Goal: Task Accomplishment & Management: Complete application form

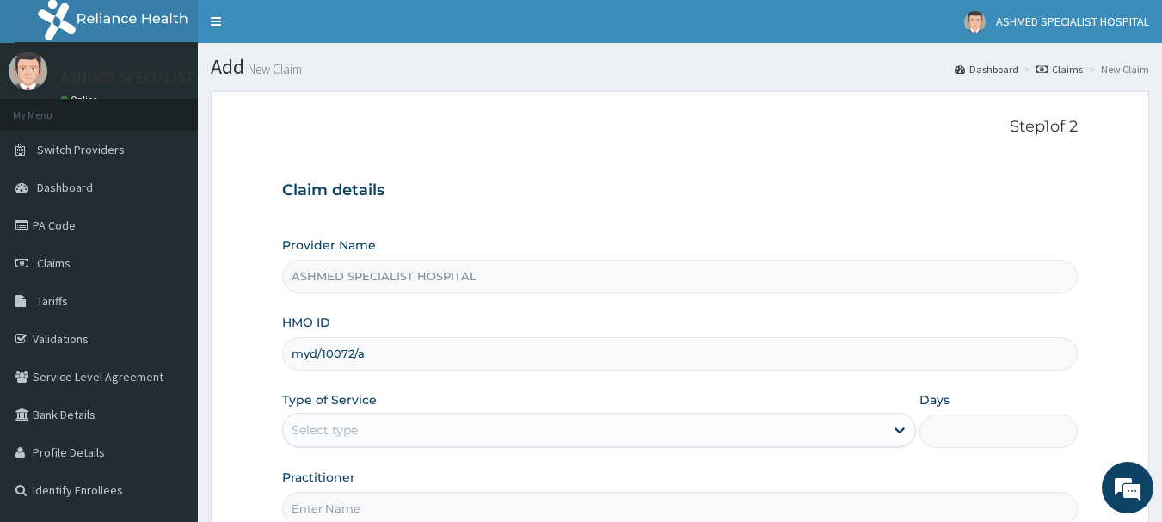
type input "myd/10072/a"
click at [378, 425] on div "Select type" at bounding box center [583, 430] width 601 height 28
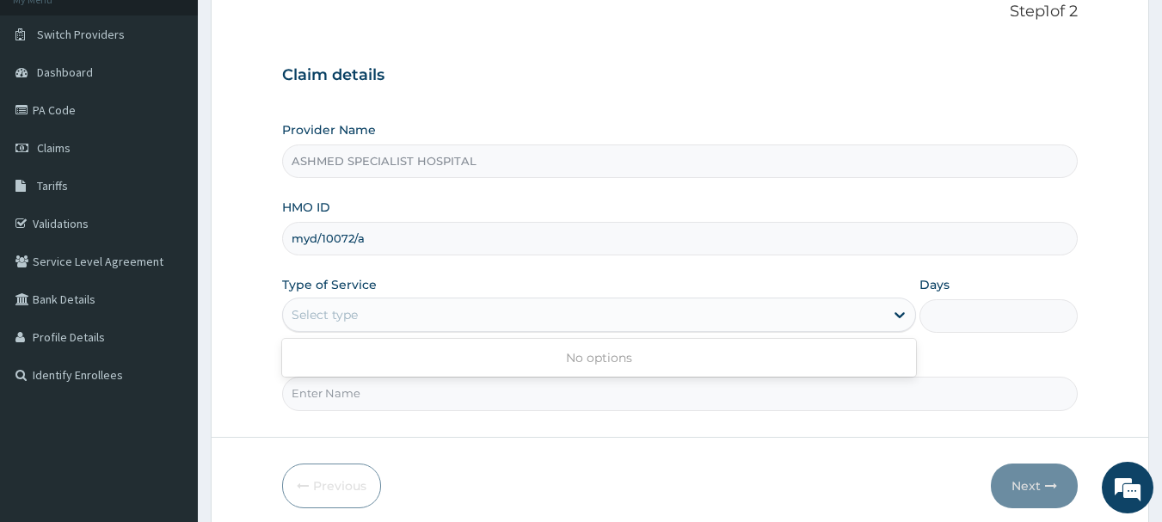
scroll to position [185, 0]
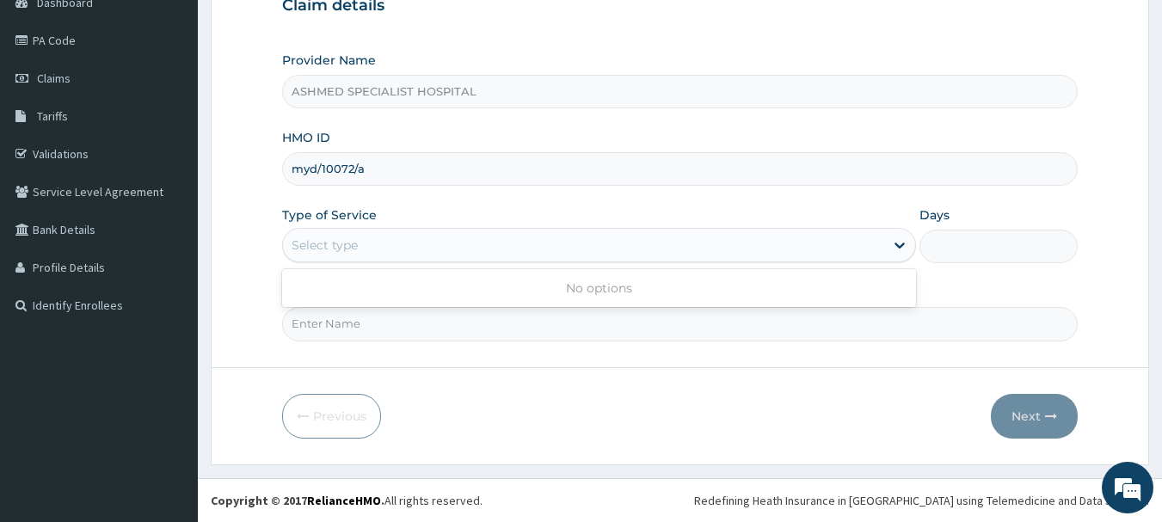
click at [827, 240] on div "Select type" at bounding box center [583, 245] width 601 height 28
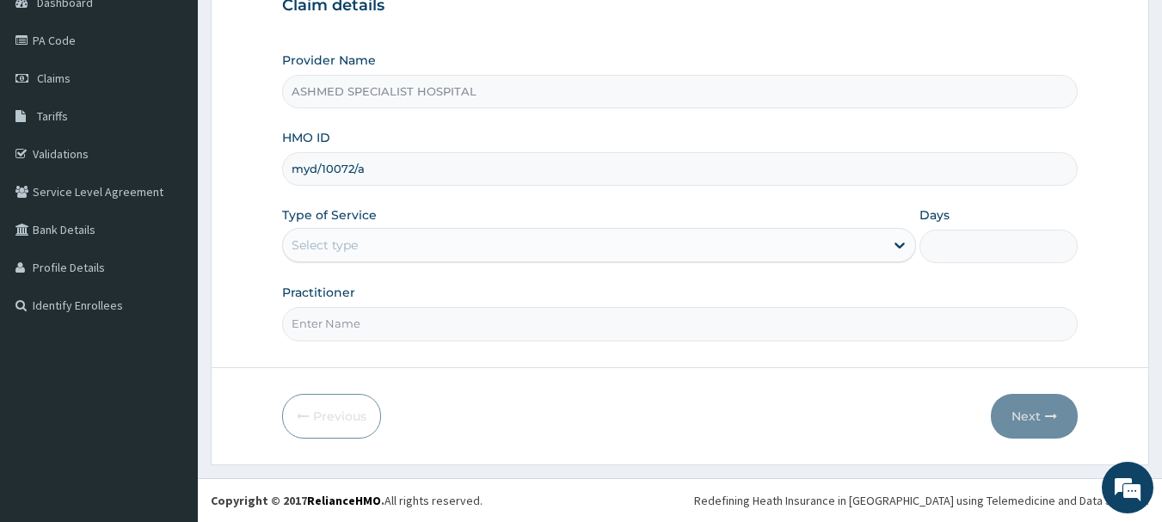
click at [826, 240] on div "Select type" at bounding box center [583, 245] width 601 height 28
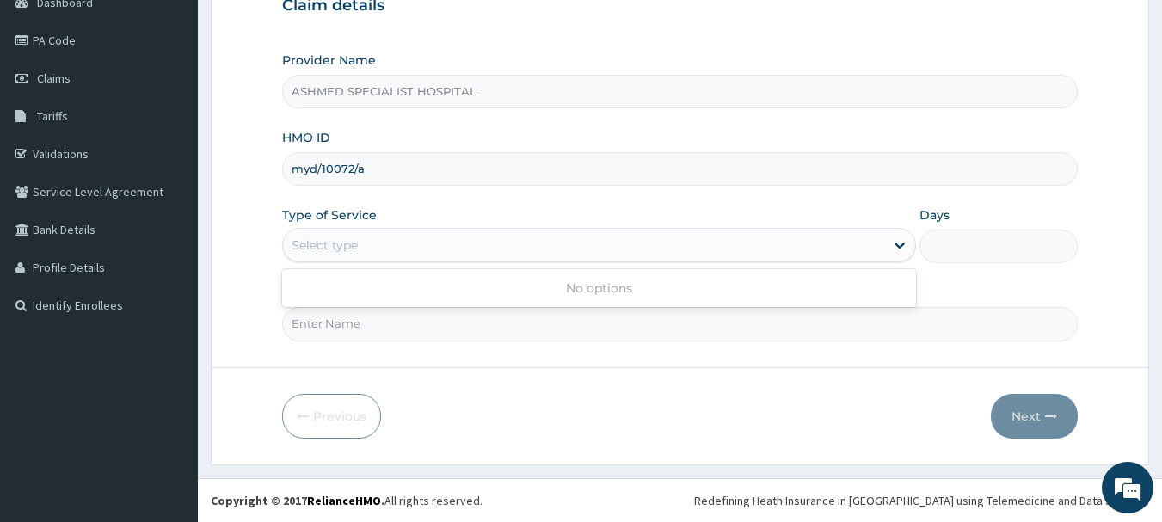
click at [826, 240] on div "Select type" at bounding box center [583, 245] width 601 height 28
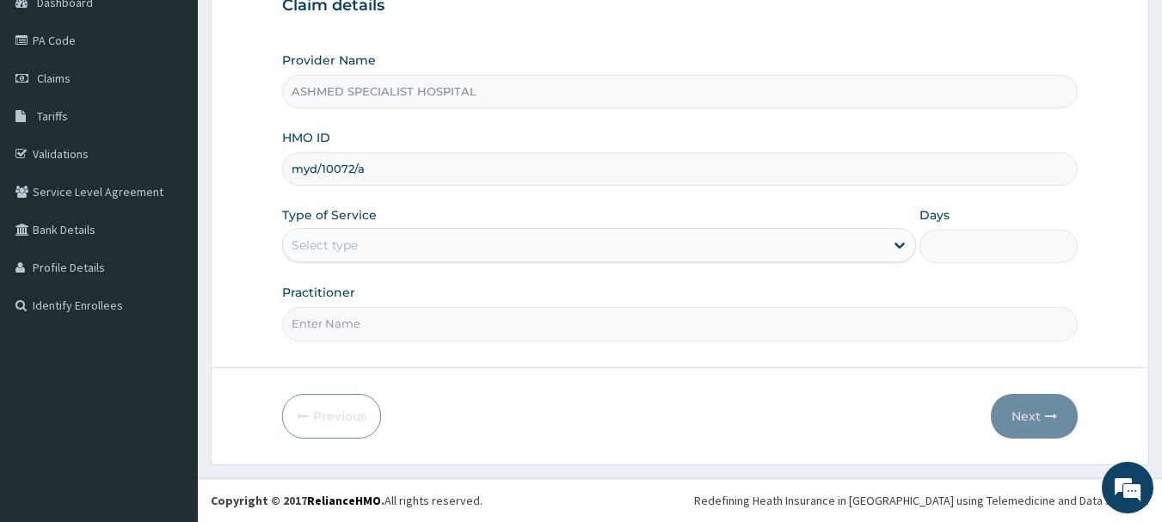
click at [366, 320] on input "Practitioner" at bounding box center [680, 324] width 796 height 34
type input "[PERSON_NAME][DATE]"
click at [541, 244] on div "Select type" at bounding box center [583, 245] width 601 height 28
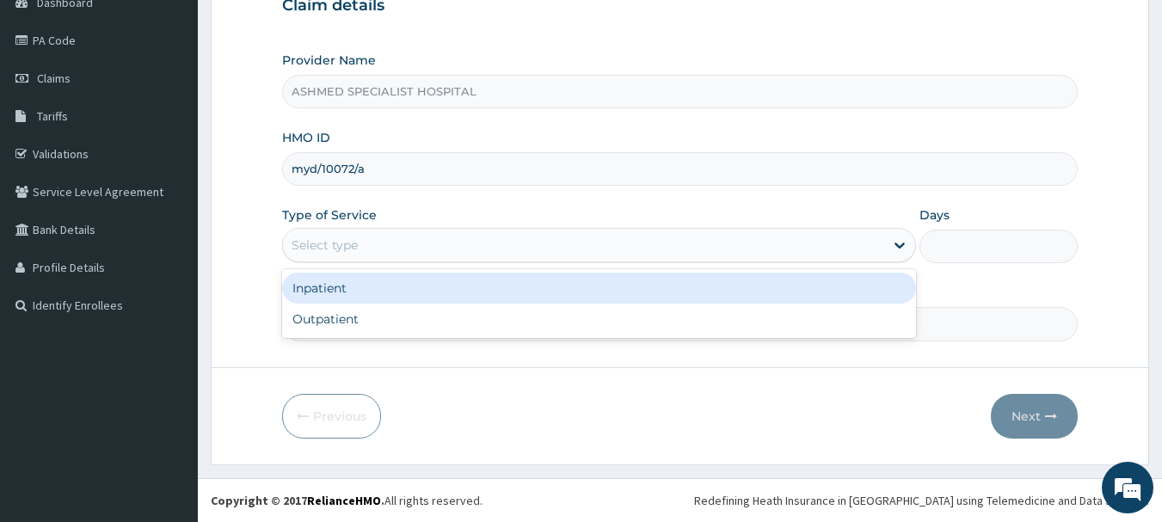
click at [602, 240] on div "Select type" at bounding box center [583, 245] width 601 height 28
click at [421, 278] on div "Inpatient" at bounding box center [599, 288] width 634 height 31
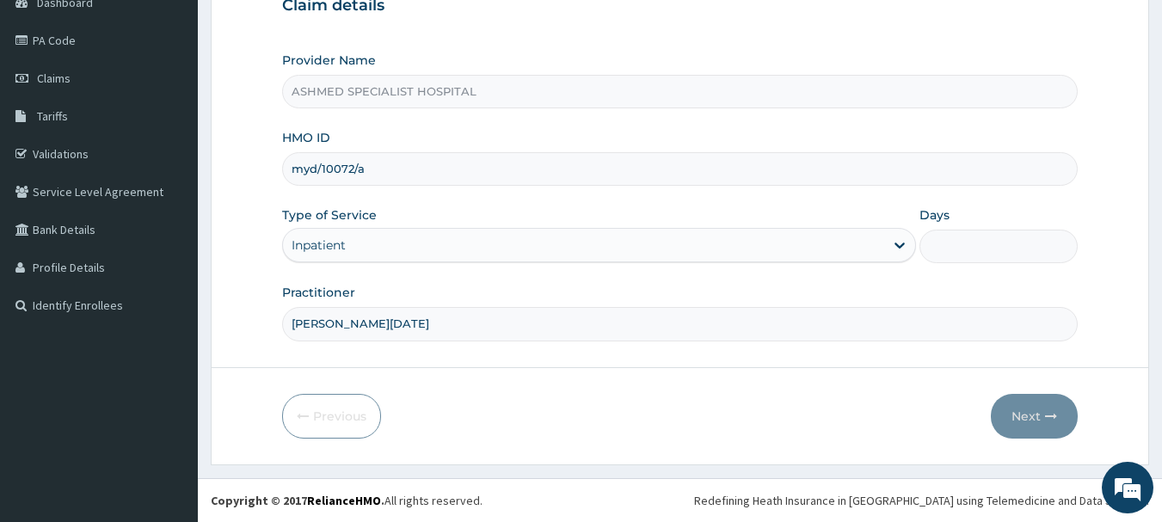
click at [972, 249] on input "Days" at bounding box center [998, 247] width 158 height 34
type input "2"
click at [1022, 413] on button "Next" at bounding box center [1034, 416] width 87 height 45
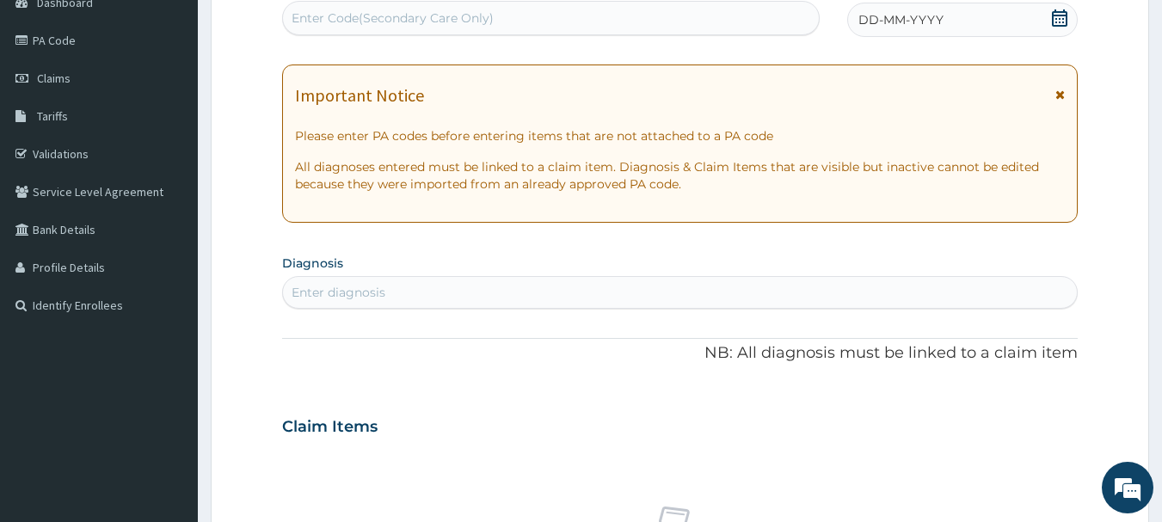
click at [1056, 19] on icon at bounding box center [1059, 17] width 15 height 17
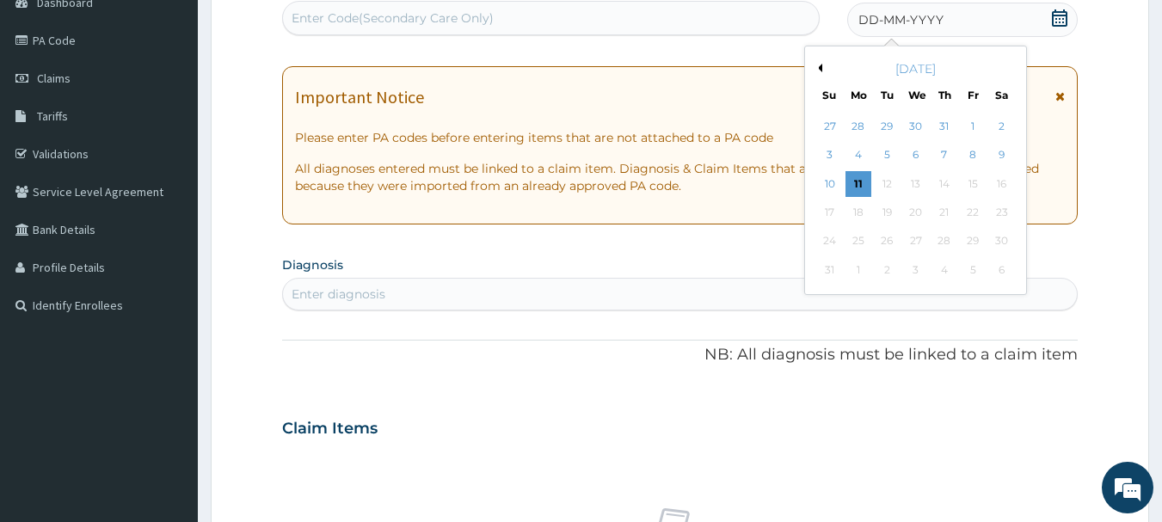
click at [822, 68] on div "[DATE]" at bounding box center [915, 68] width 207 height 17
click at [820, 68] on button "Previous Month" at bounding box center [818, 68] width 9 height 9
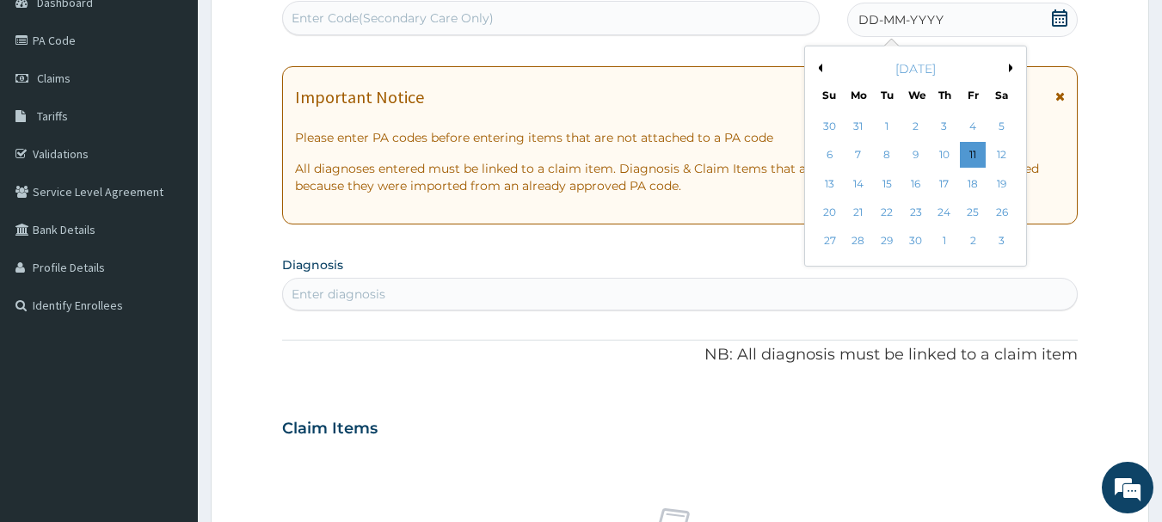
click at [820, 68] on button "Previous Month" at bounding box center [818, 68] width 9 height 9
click at [913, 149] on div "5" at bounding box center [916, 156] width 26 height 26
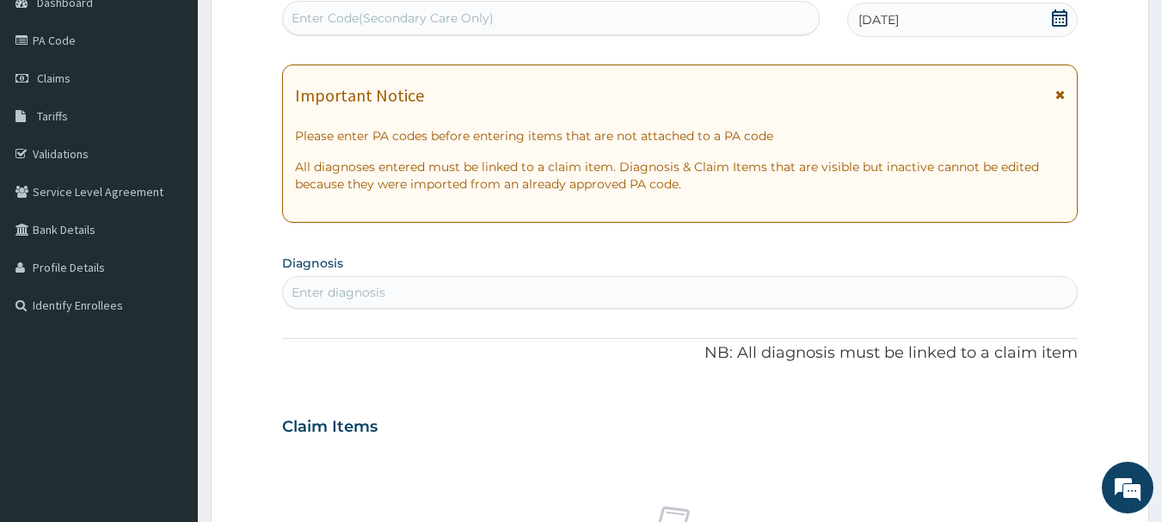
click at [589, 15] on div "Enter Code(Secondary Care Only)" at bounding box center [551, 18] width 537 height 28
type input "PA/000AC2"
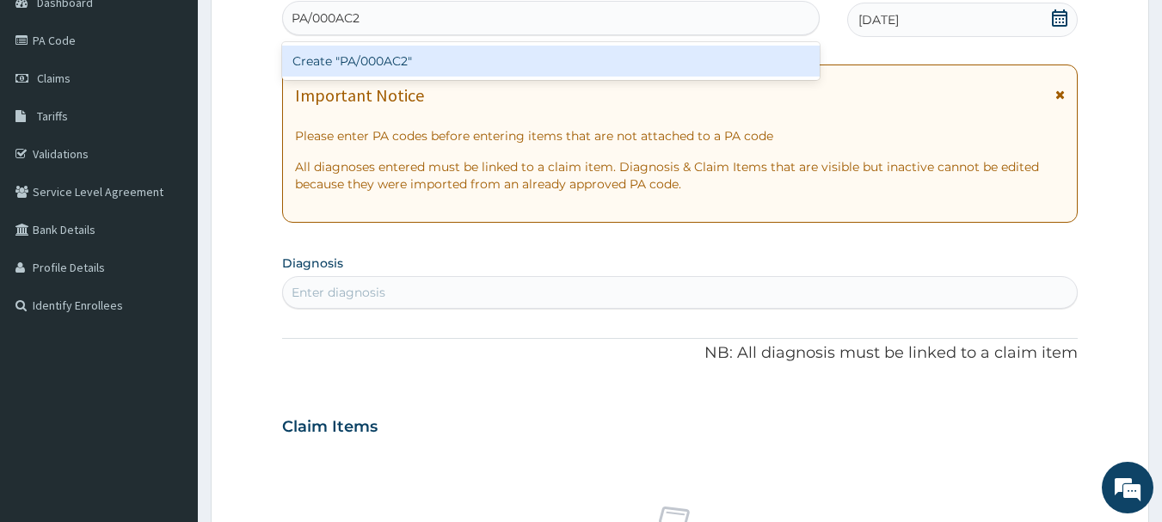
click at [539, 58] on div "Create "PA/000AC2"" at bounding box center [551, 61] width 538 height 31
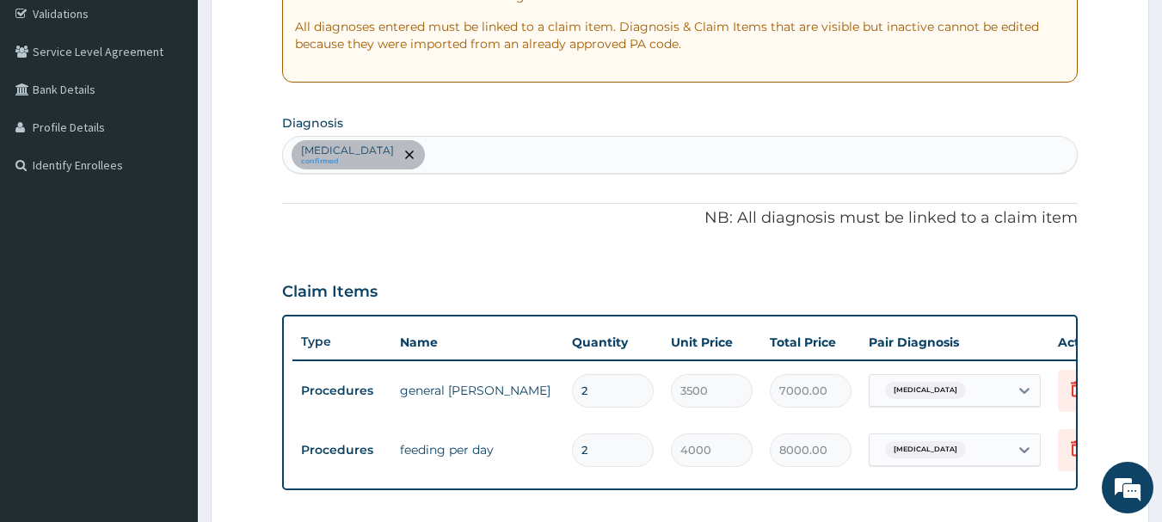
scroll to position [322, 0]
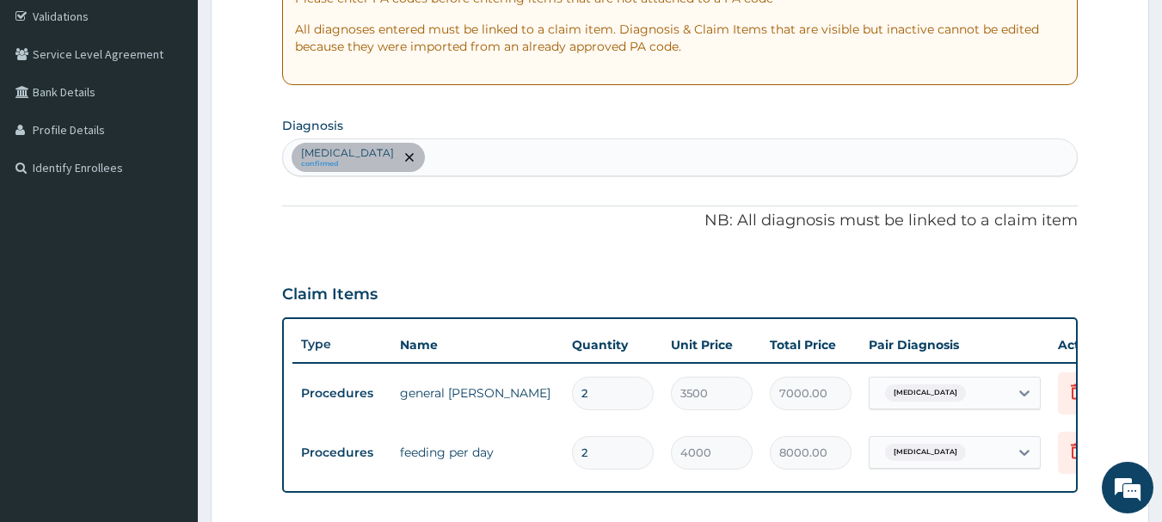
click at [557, 159] on div "[MEDICAL_DATA] confirmed" at bounding box center [680, 157] width 795 height 36
type input "[MEDICAL_DATA]"
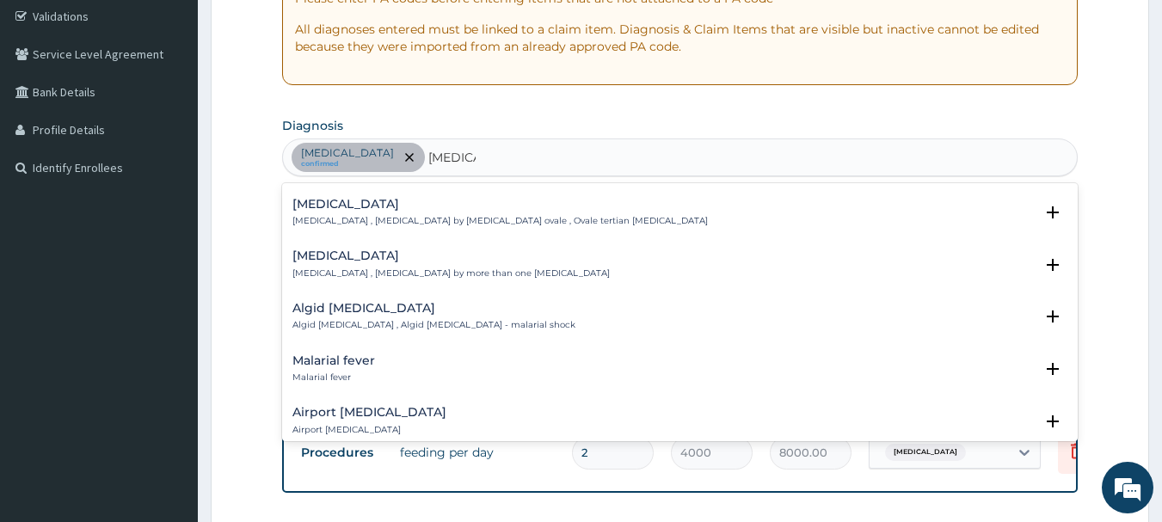
scroll to position [138, 0]
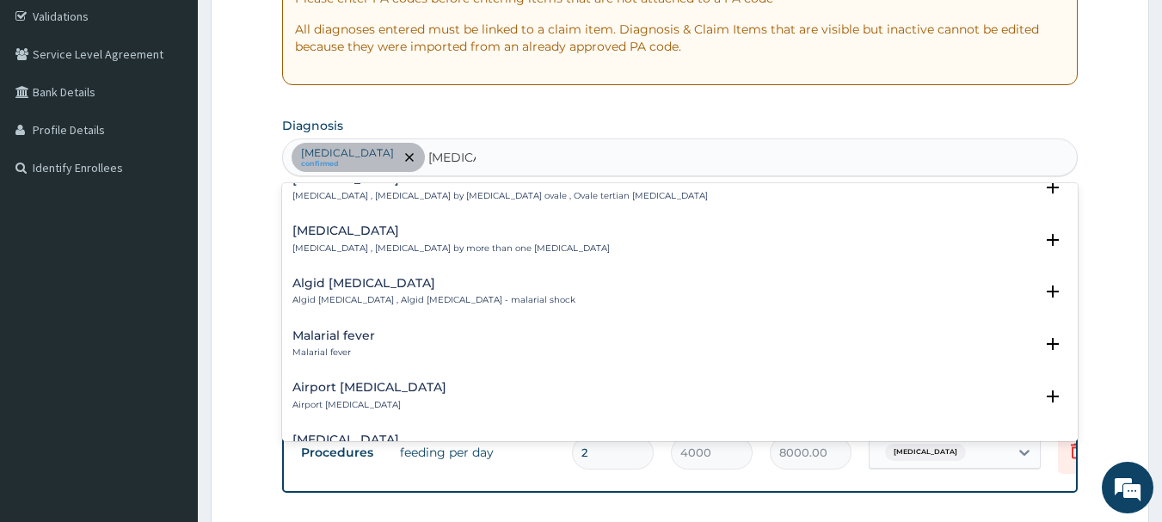
click at [340, 329] on h4 "Malarial fever" at bounding box center [333, 335] width 83 height 13
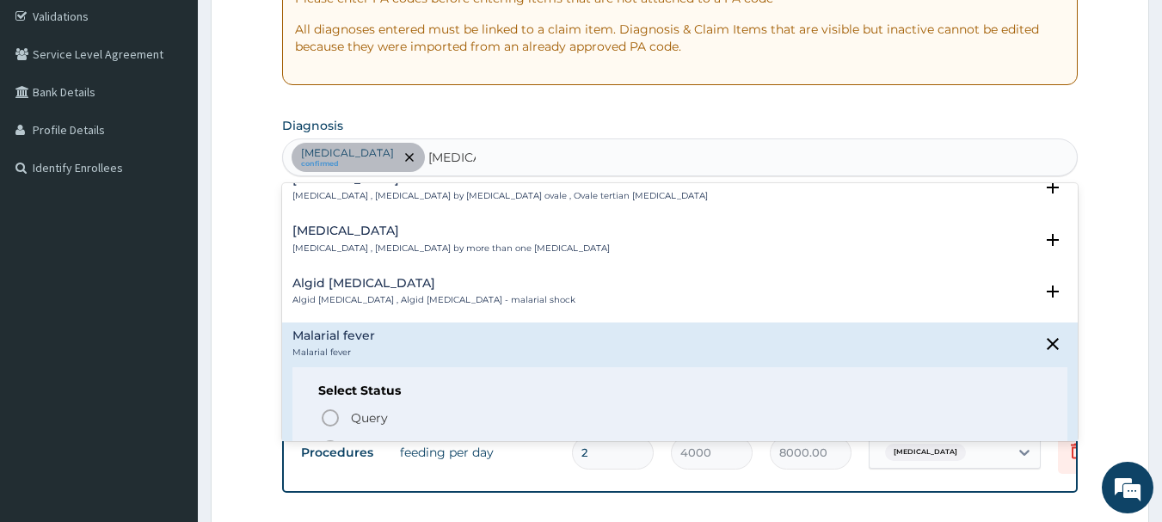
click at [329, 439] on icon "status option filled" at bounding box center [330, 449] width 21 height 21
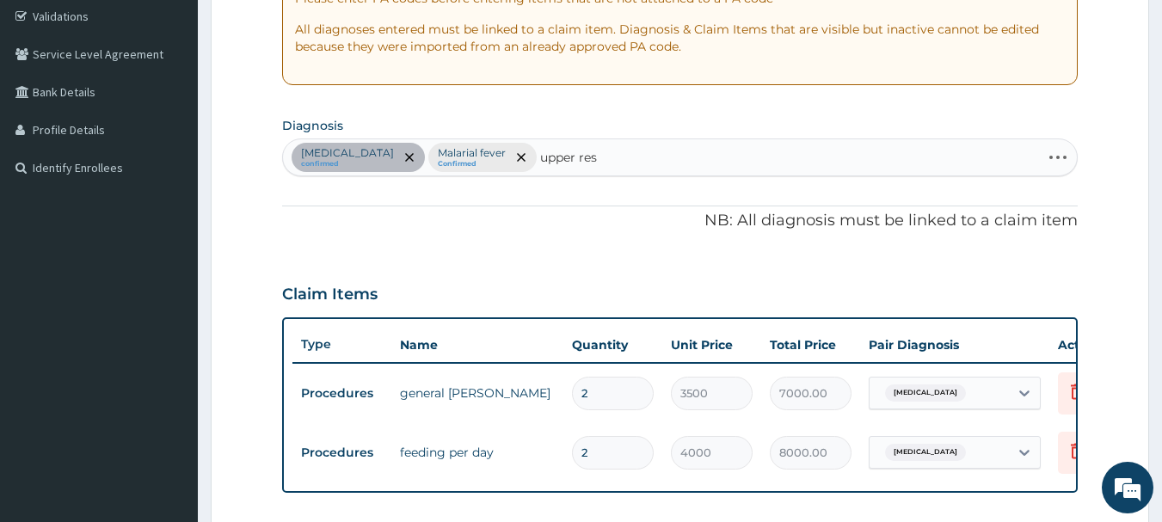
type input "upper resp"
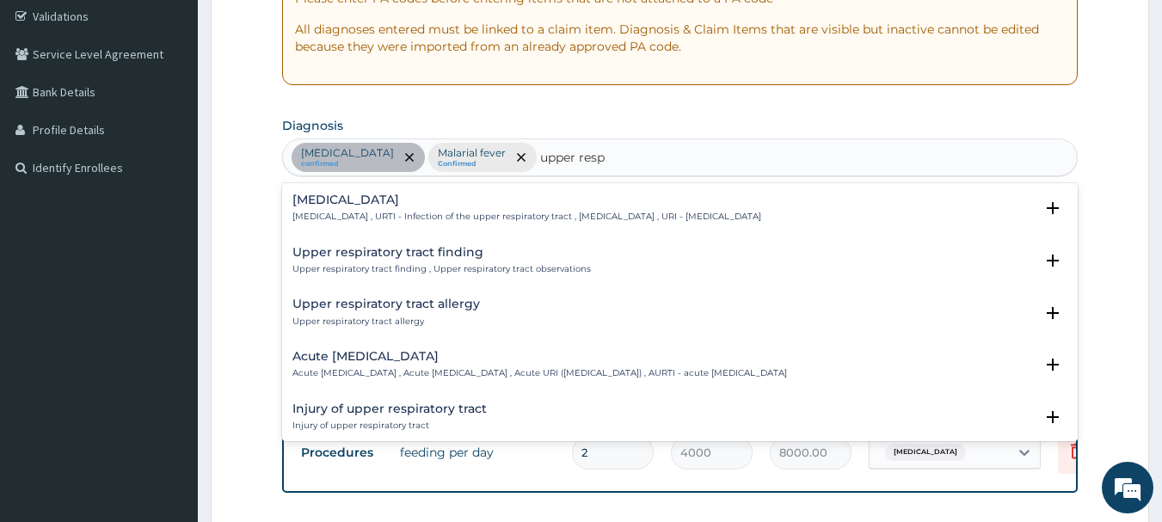
click at [380, 207] on div "[MEDICAL_DATA] [MEDICAL_DATA] , URTI - Infection of the upper respiratory tract…" at bounding box center [526, 208] width 469 height 30
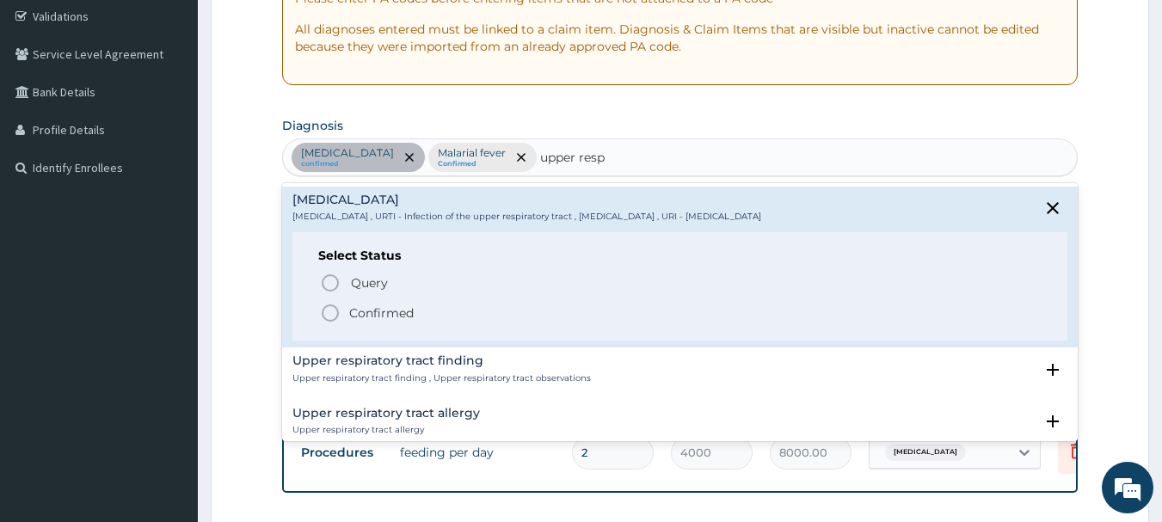
click at [368, 313] on p "Confirmed" at bounding box center [381, 312] width 64 height 17
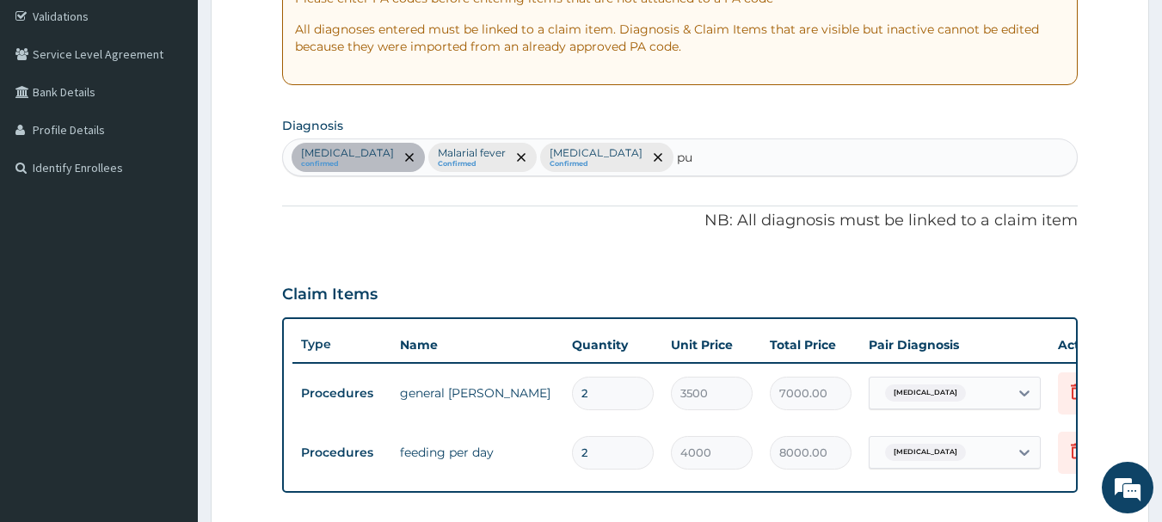
click at [761, 154] on div "[MEDICAL_DATA] confirmed Malarial fever Confirmed [MEDICAL_DATA] Confirmed pu pu" at bounding box center [680, 157] width 795 height 36
type input "pu"
